Goal: Find specific page/section: Find specific page/section

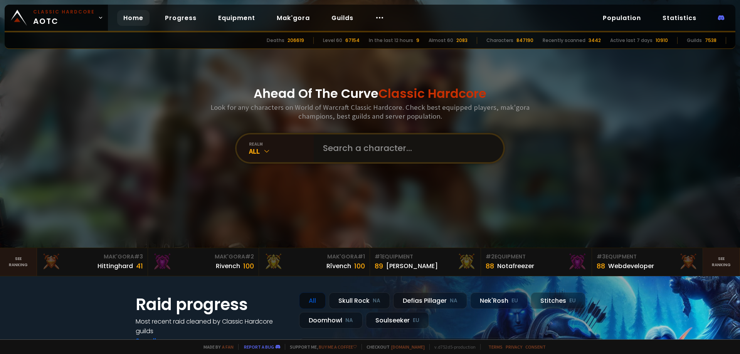
click at [352, 152] on input "text" at bounding box center [407, 149] width 176 height 28
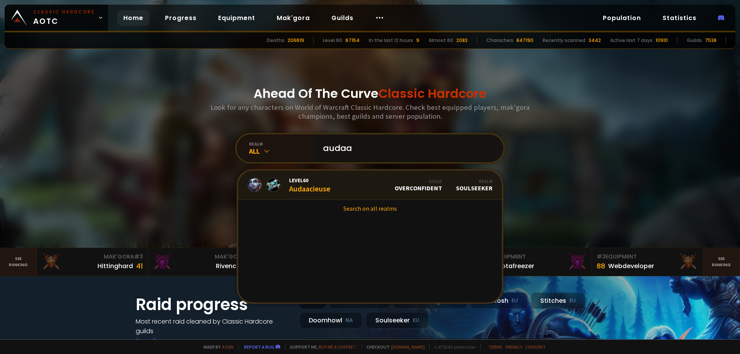
type input "audaa"
click at [332, 184] on link "Level 60 Audaacieuse Guild Overconfident Realm Soulseeker" at bounding box center [370, 185] width 264 height 29
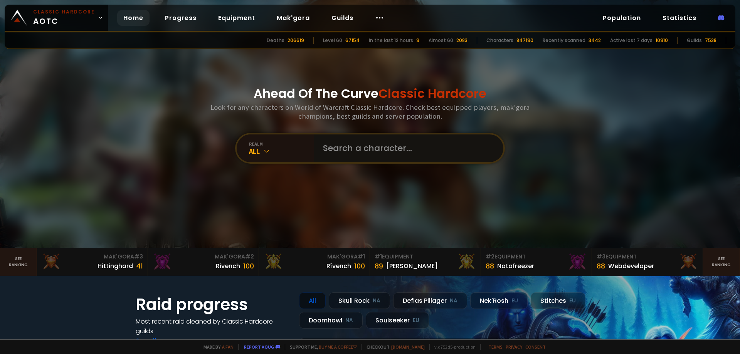
click at [363, 148] on input "text" at bounding box center [407, 149] width 176 height 28
type input "letmepray"
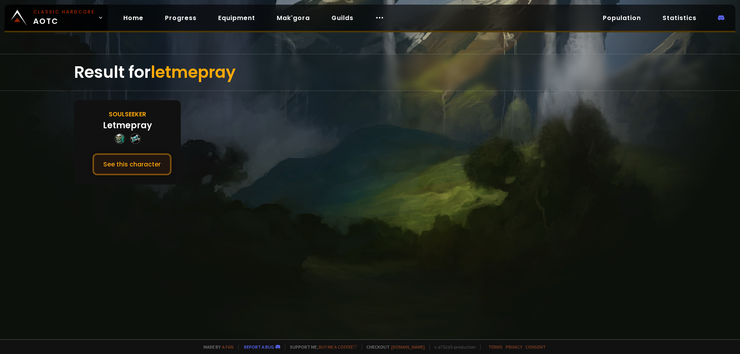
click at [137, 160] on button "See this character" at bounding box center [132, 164] width 79 height 22
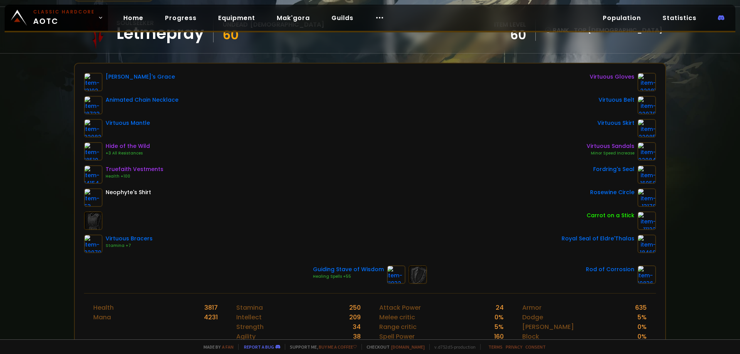
scroll to position [77, 0]
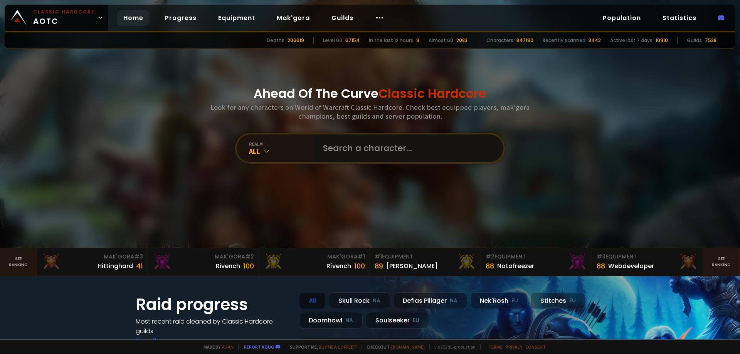
click at [338, 151] on input "text" at bounding box center [407, 149] width 176 height 28
type input "encuntress"
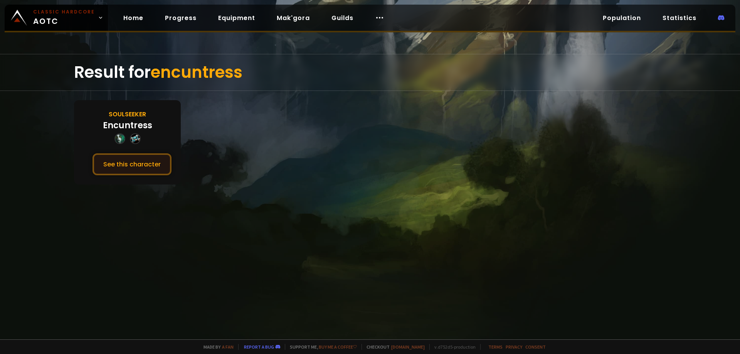
click at [151, 165] on button "See this character" at bounding box center [132, 164] width 79 height 22
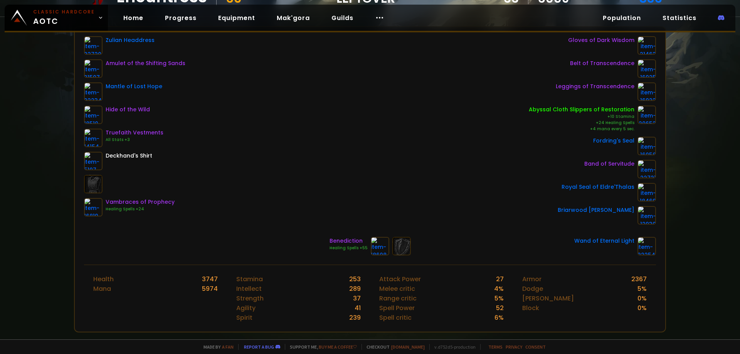
scroll to position [116, 0]
